Goal: Transaction & Acquisition: Purchase product/service

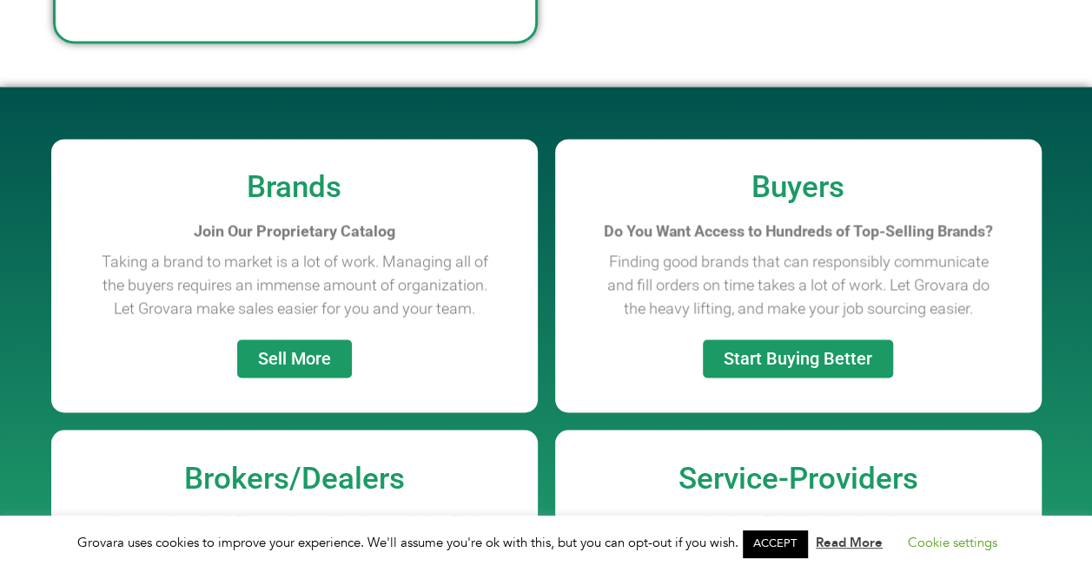
scroll to position [1476, 0]
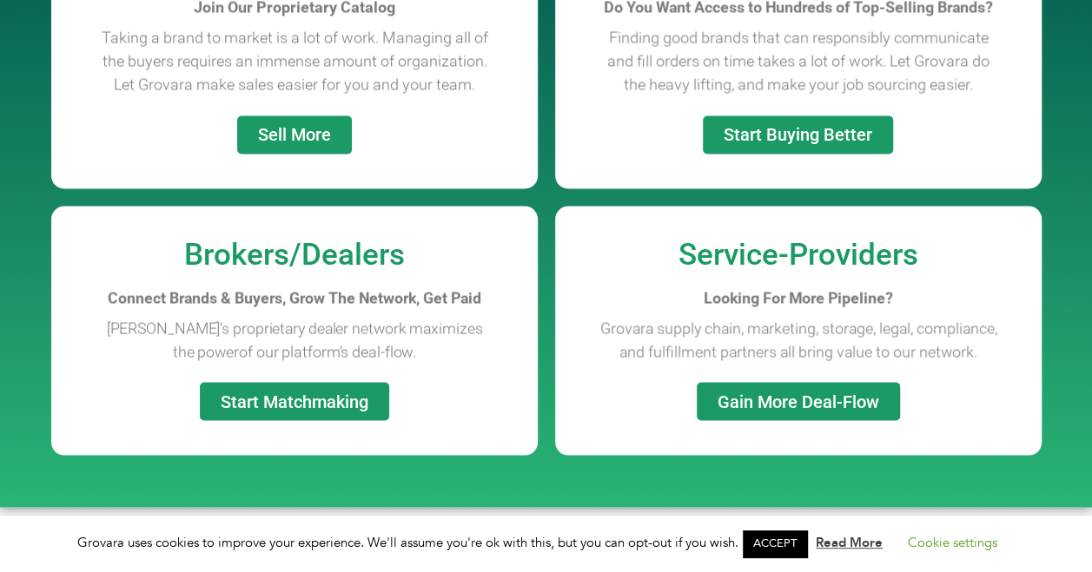
click at [536, 153] on div "Brands Join Our Proprietary Catalog Taking a brand to market is a lot of work. …" at bounding box center [294, 52] width 486 height 274
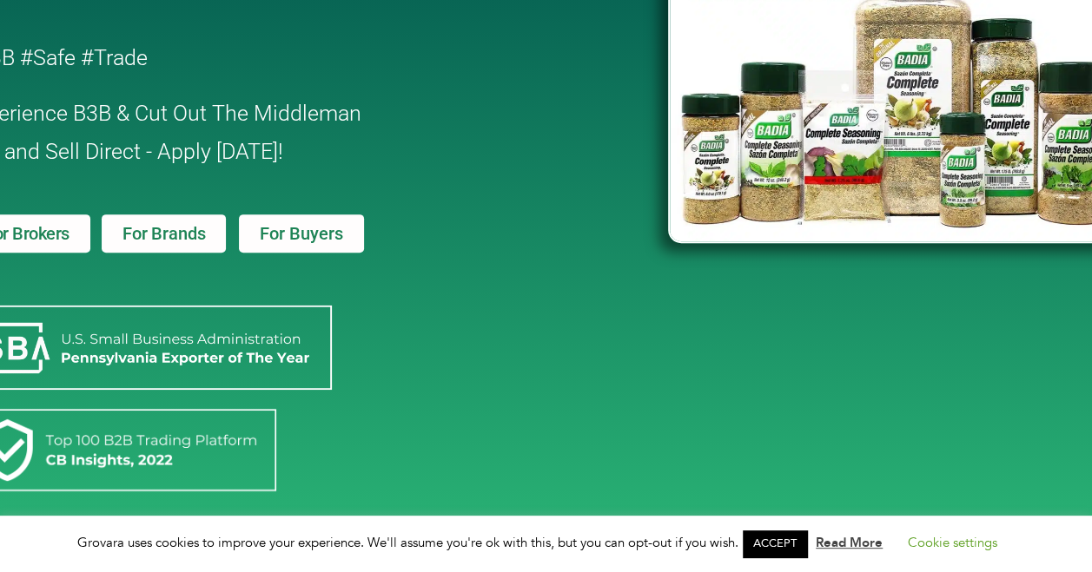
scroll to position [0, 0]
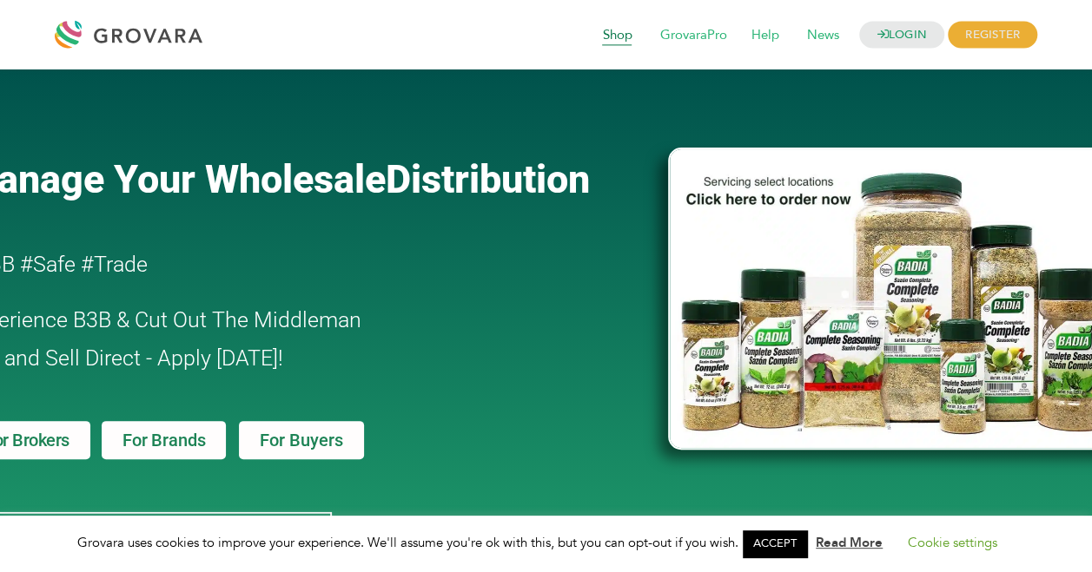
click at [613, 33] on span "Shop" at bounding box center [617, 35] width 54 height 33
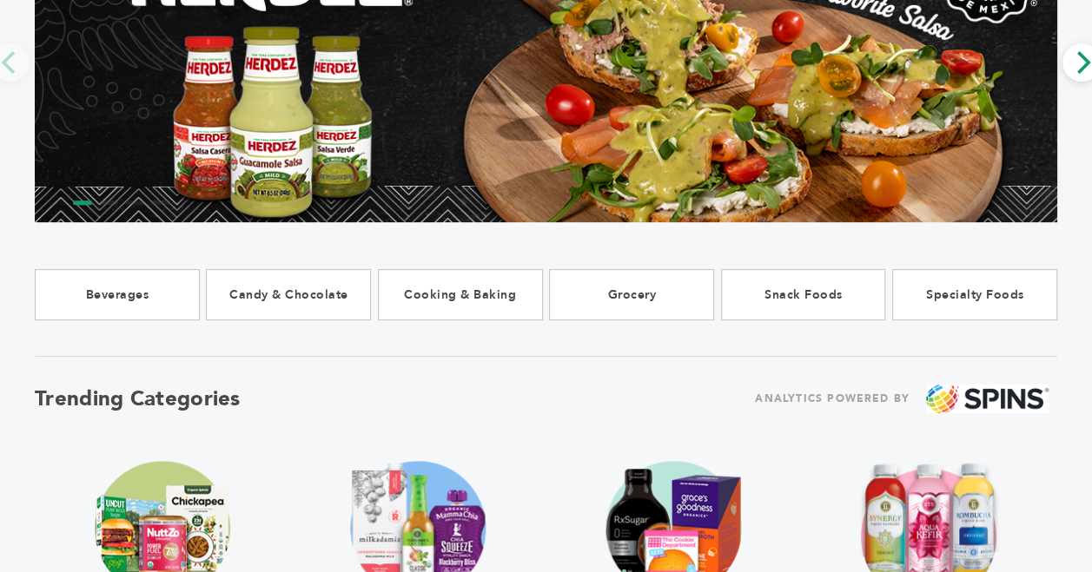
scroll to position [261, 0]
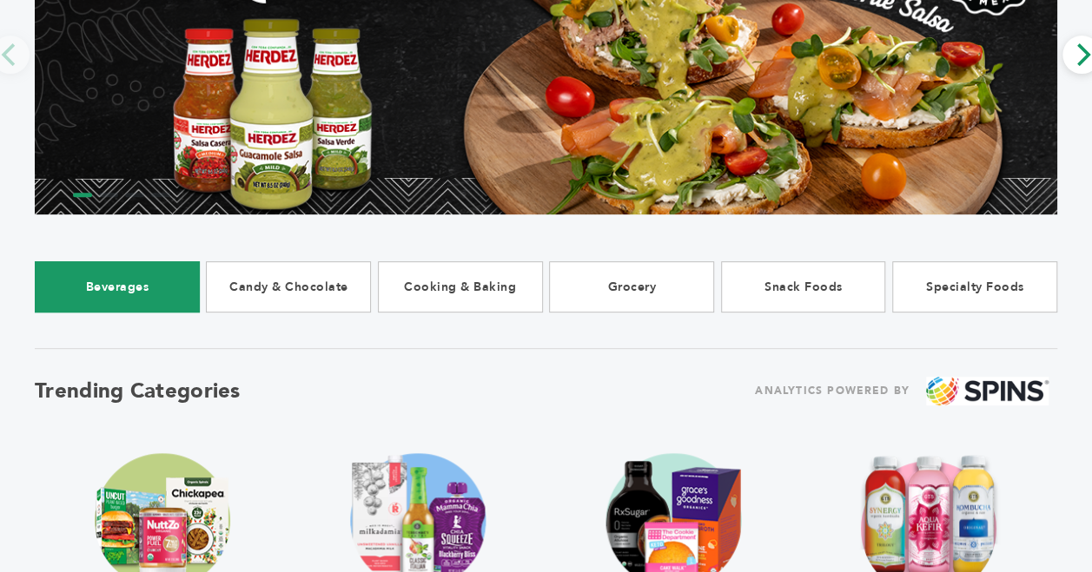
click at [82, 290] on link "Beverages" at bounding box center [117, 286] width 165 height 51
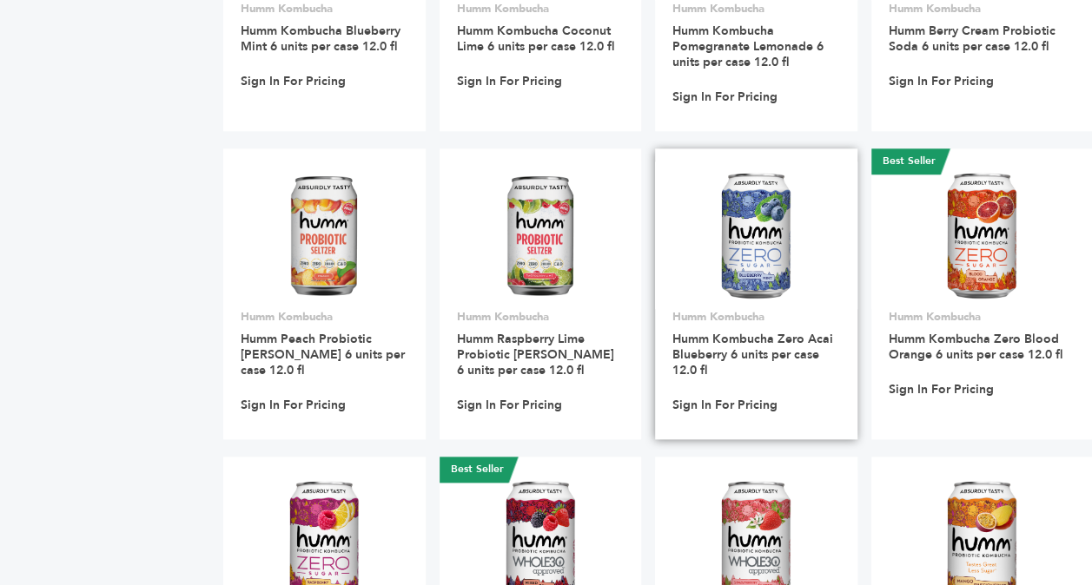
scroll to position [7555, 0]
